Goal: Check status: Check status

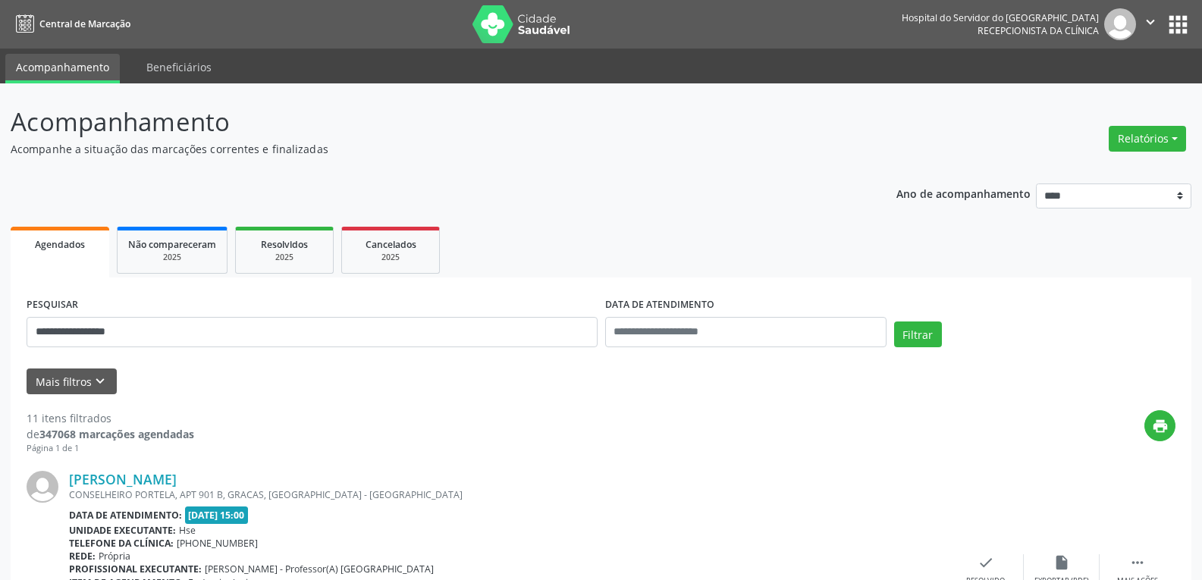
click at [894, 322] on button "Filtrar" at bounding box center [918, 335] width 48 height 26
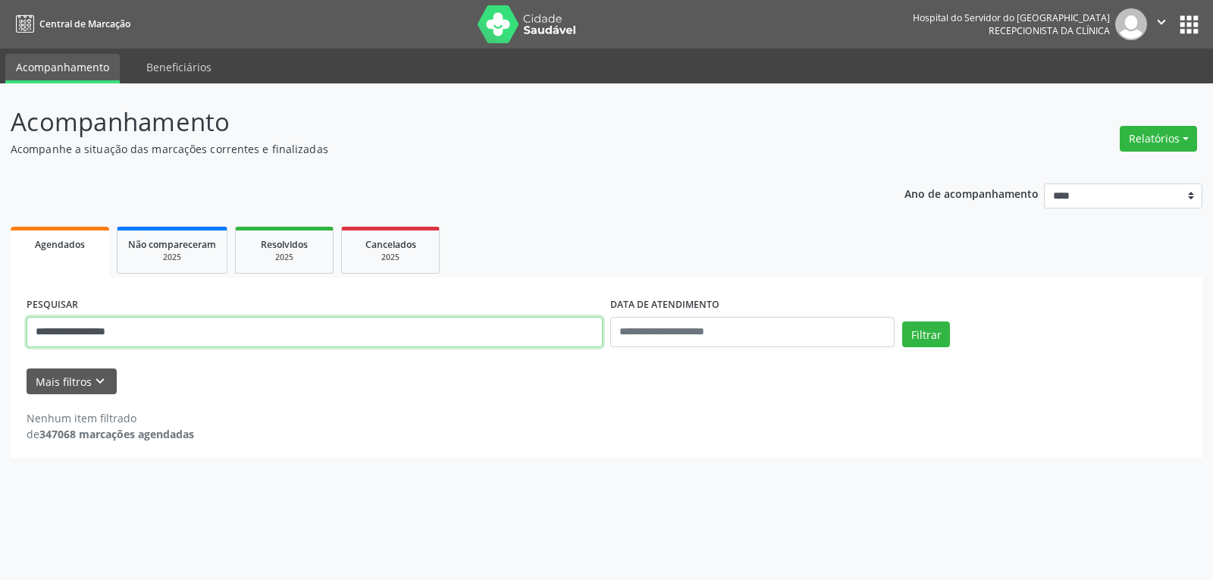
drag, startPoint x: 152, startPoint y: 327, endPoint x: 0, endPoint y: 322, distance: 152.5
click at [0, 322] on div "**********" at bounding box center [606, 331] width 1213 height 497
type input "**********"
click at [902, 322] on button "Filtrar" at bounding box center [926, 335] width 48 height 26
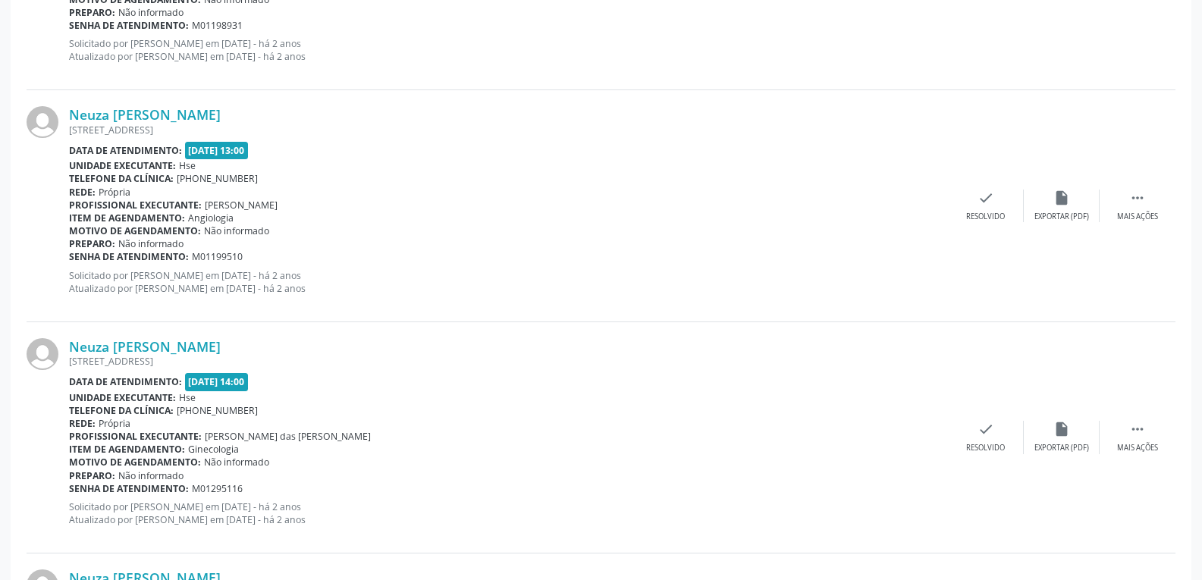
scroll to position [2448, 0]
click at [147, 344] on link "Neuza [PERSON_NAME]" at bounding box center [145, 346] width 152 height 17
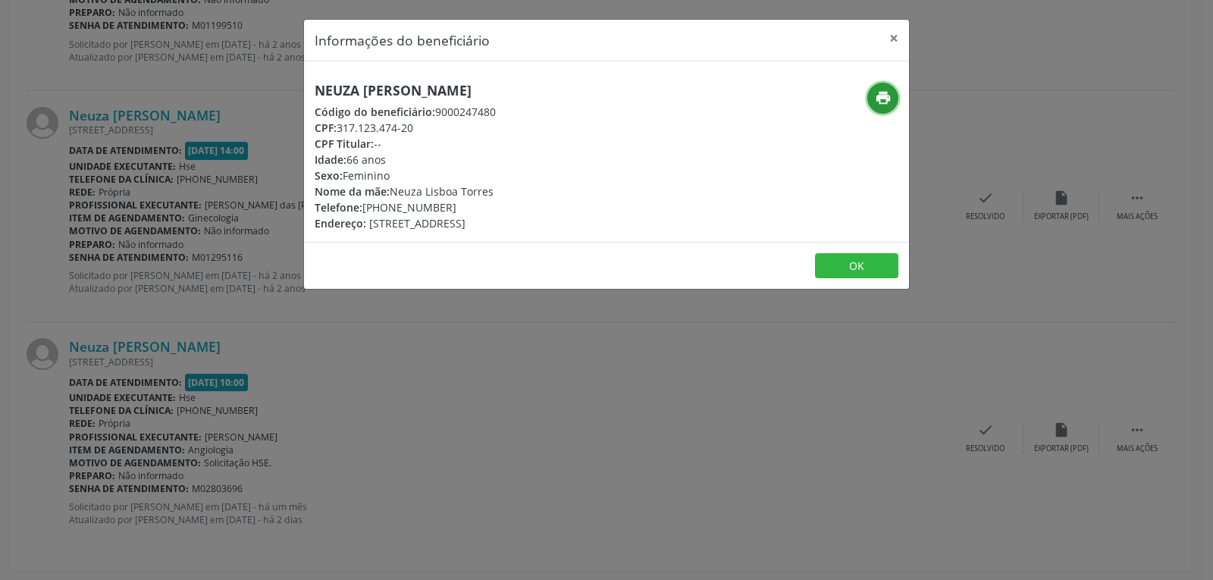
click at [888, 96] on icon "print" at bounding box center [883, 97] width 17 height 17
drag, startPoint x: 337, startPoint y: 127, endPoint x: 454, endPoint y: 126, distance: 116.8
click at [454, 126] on div "CPF: 317.123.474-20" at bounding box center [405, 128] width 181 height 16
copy div "317.123.474-20"
drag, startPoint x: 385, startPoint y: 207, endPoint x: 465, endPoint y: 206, distance: 79.6
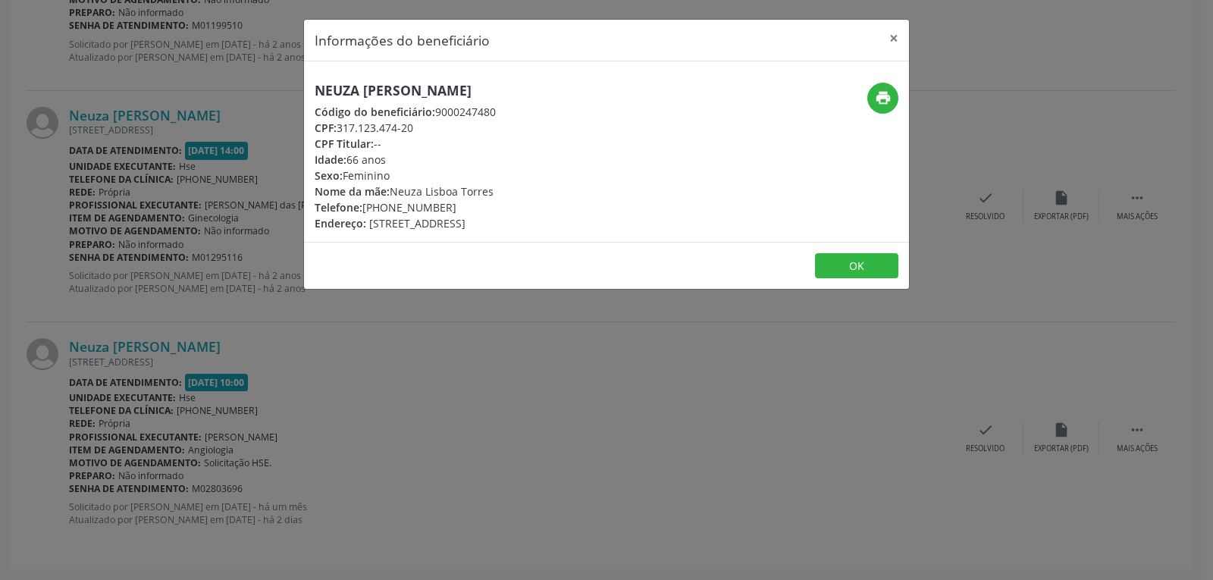
click at [465, 206] on div "Telefone: [PHONE_NUMBER]" at bounding box center [405, 207] width 181 height 16
copy div "99760-2293"
click at [895, 36] on button "×" at bounding box center [894, 38] width 30 height 37
